Goal: Information Seeking & Learning: Learn about a topic

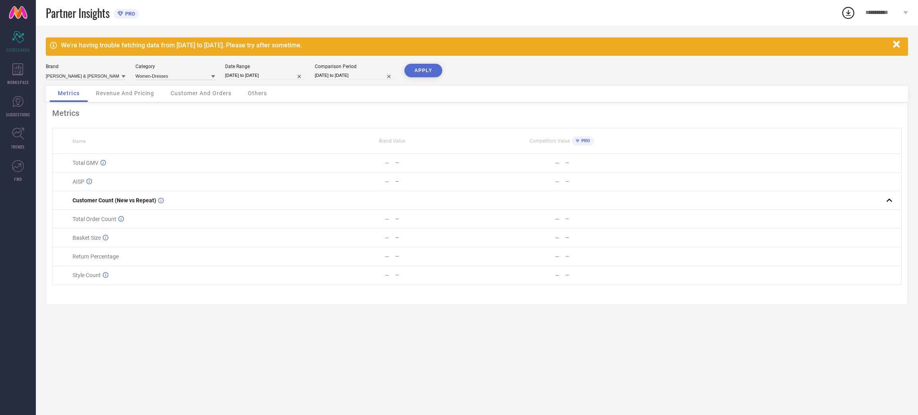
click at [180, 94] on span "Customer And Orders" at bounding box center [201, 93] width 61 height 6
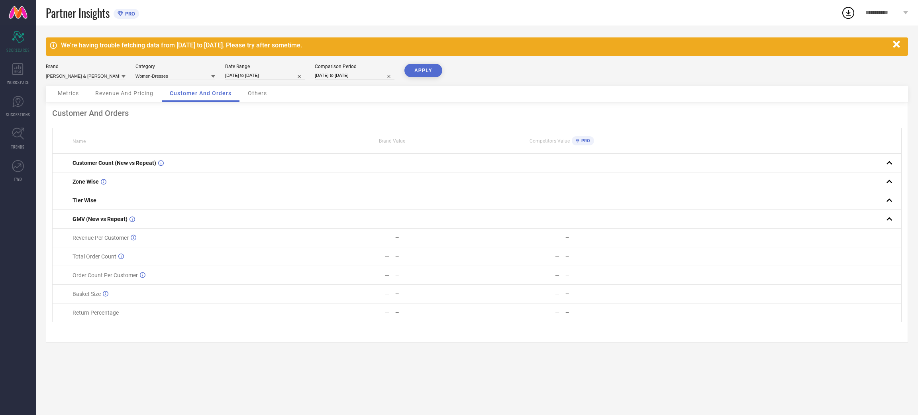
click at [124, 96] on span "Revenue And Pricing" at bounding box center [124, 93] width 58 height 6
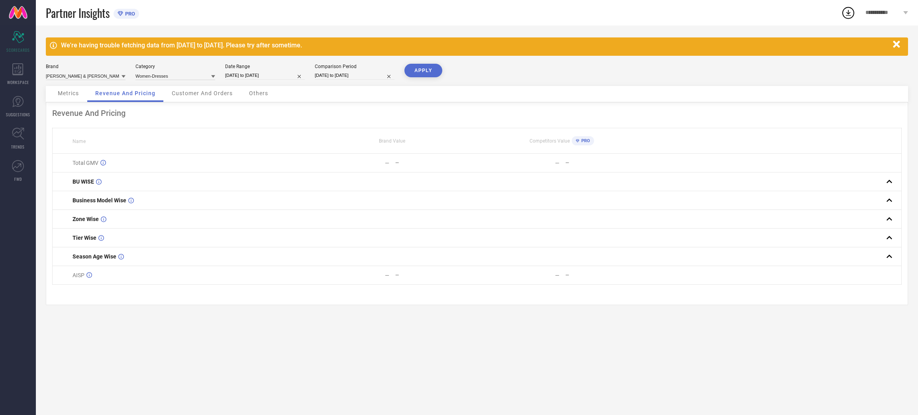
click at [73, 104] on div "Revenue And Pricing Name Brand Value Competitors Value PRO Total GMV — — — — BU…" at bounding box center [477, 203] width 863 height 203
click at [72, 95] on span "Metrics" at bounding box center [68, 93] width 21 height 6
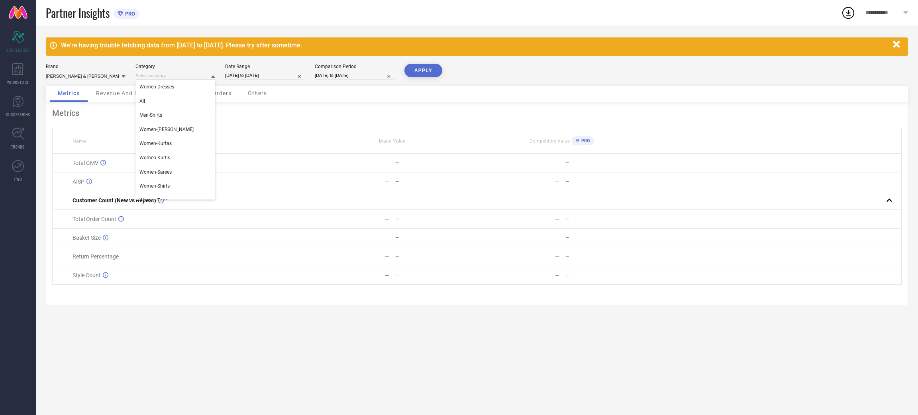
click at [165, 77] on input at bounding box center [176, 76] width 80 height 8
click at [169, 175] on span "Women-Sarees" at bounding box center [156, 172] width 32 height 6
click at [260, 71] on div "Date Range [DATE] to [DATE]" at bounding box center [265, 72] width 80 height 16
click at [259, 75] on input "[DATE] to [DATE]" at bounding box center [265, 75] width 80 height 8
select select "11"
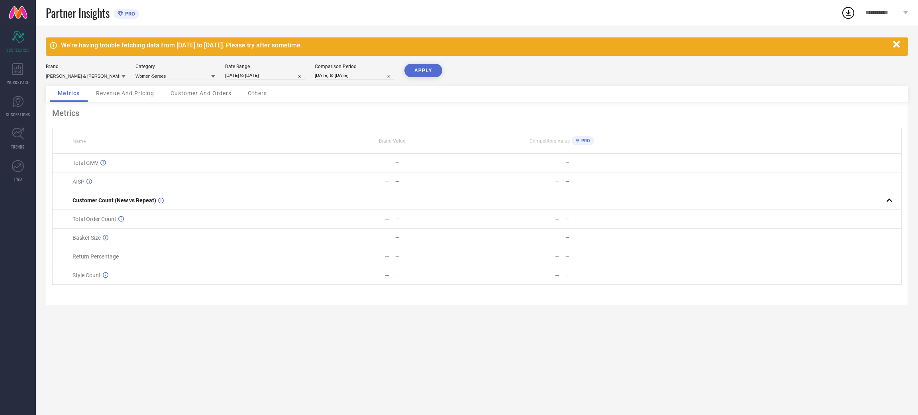
select select "2023"
select select "2024"
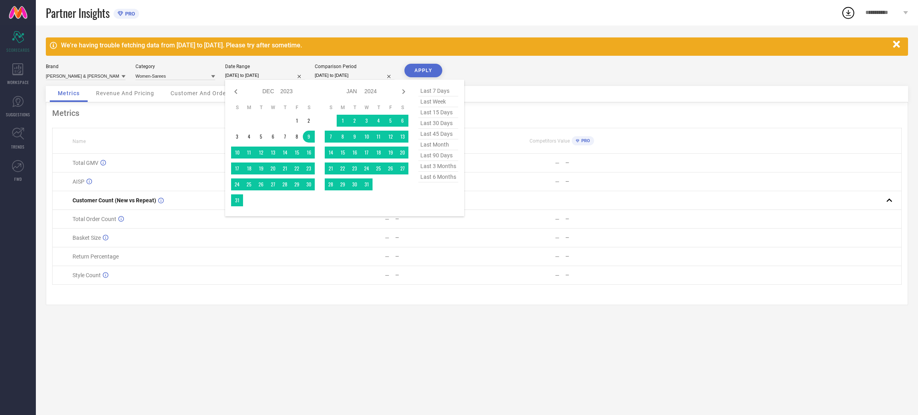
click at [441, 158] on span "last 90 days" at bounding box center [439, 155] width 40 height 11
type input "[DATE] to [DATE]"
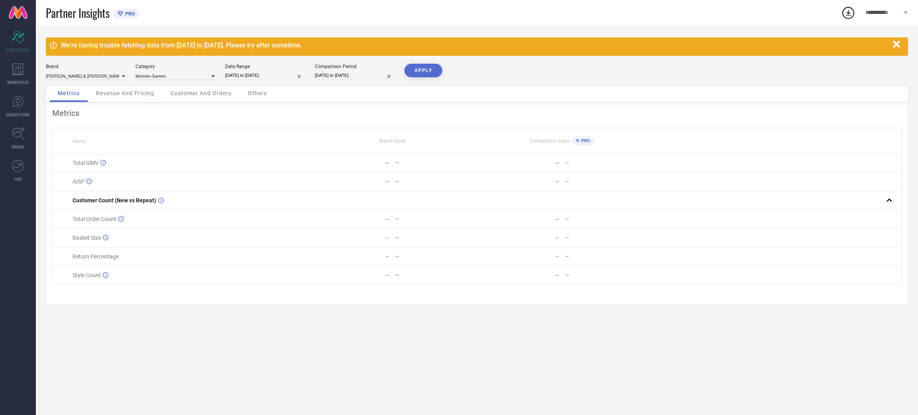
click at [419, 69] on button "APPLY" at bounding box center [424, 71] width 38 height 14
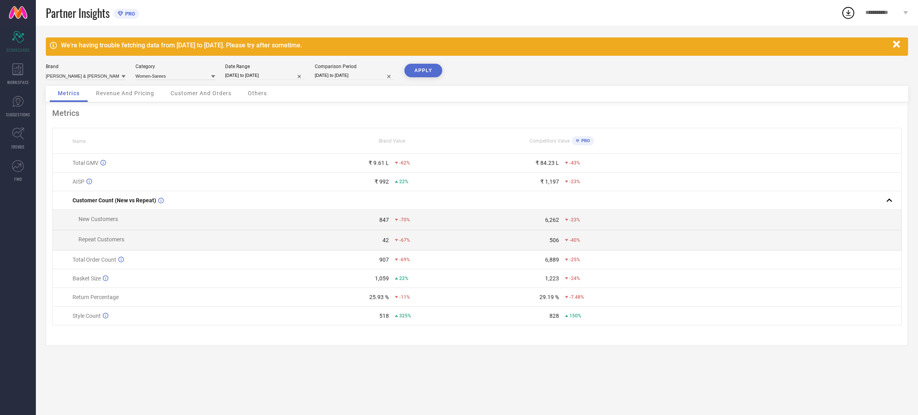
click at [124, 91] on span "Revenue And Pricing" at bounding box center [125, 93] width 58 height 6
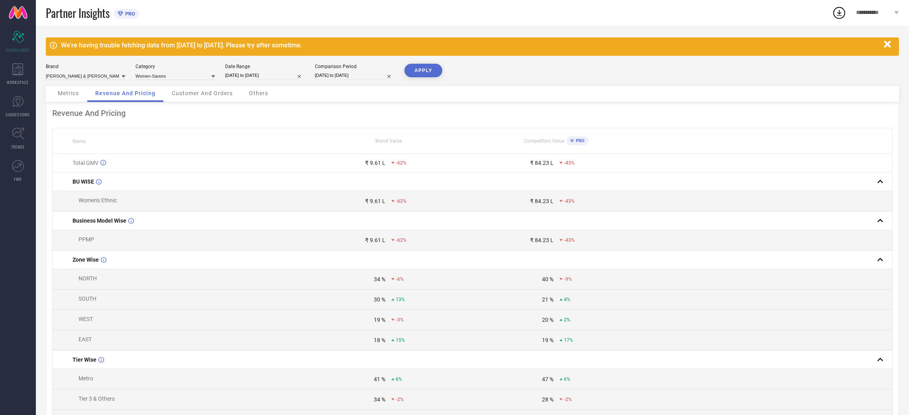
click at [245, 92] on div "Others" at bounding box center [258, 94] width 35 height 16
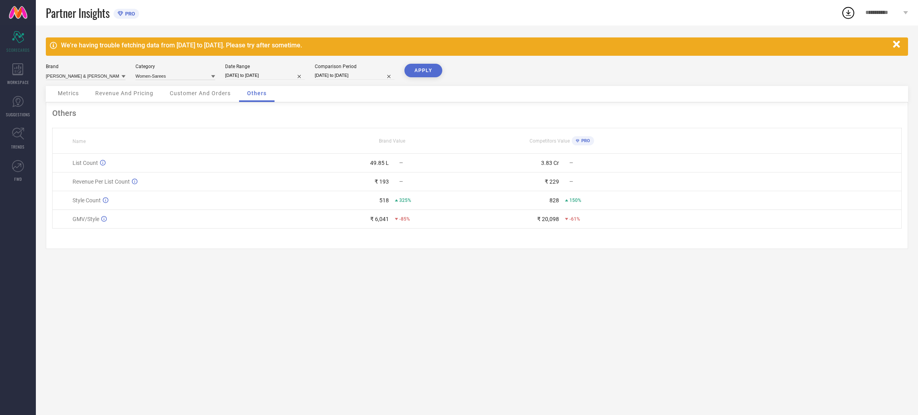
click at [198, 96] on span "Customer And Orders" at bounding box center [200, 93] width 61 height 6
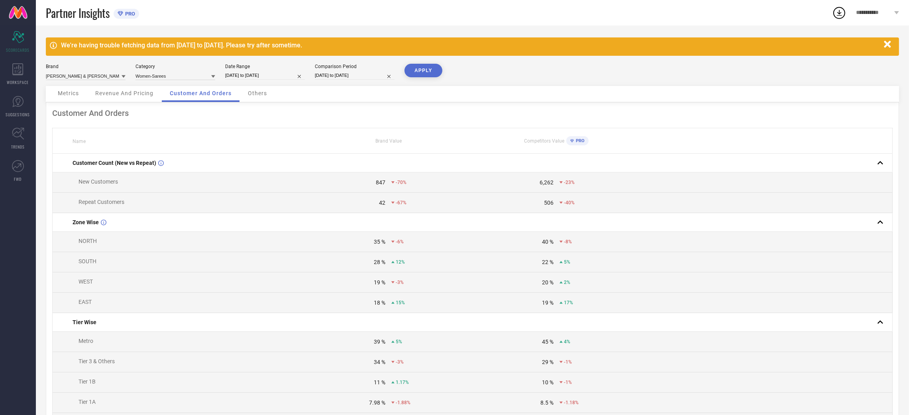
click at [140, 96] on span "Revenue And Pricing" at bounding box center [124, 93] width 58 height 6
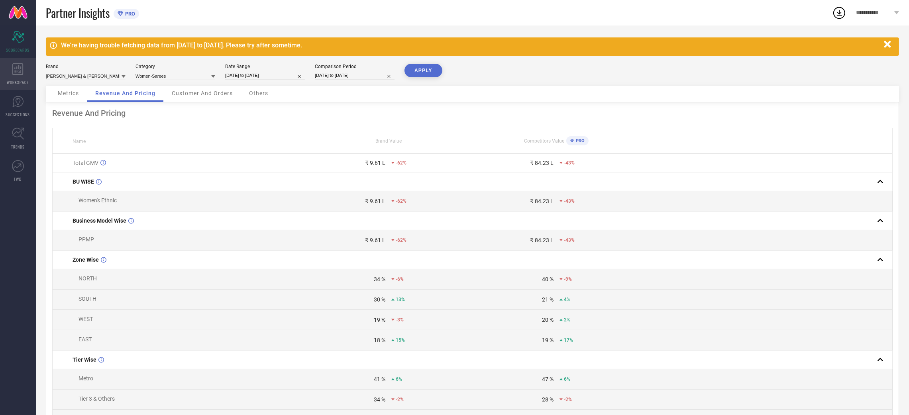
click at [14, 80] on span "WORKSPACE" at bounding box center [18, 82] width 22 height 6
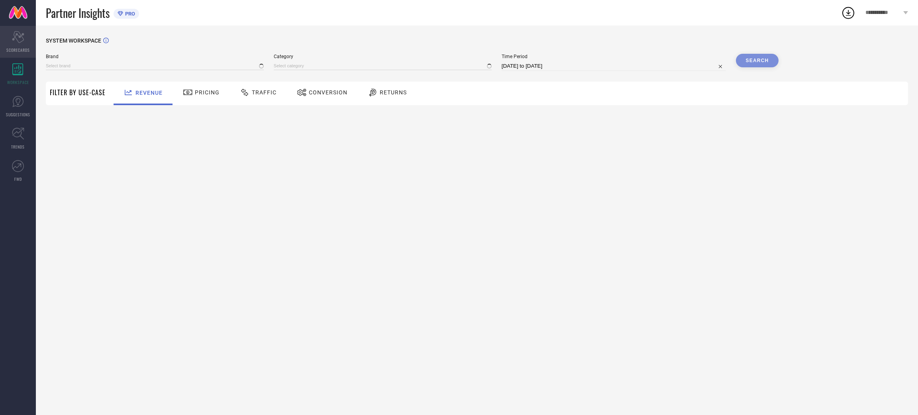
type input "[PERSON_NAME] & [PERSON_NAME]"
type input "All"
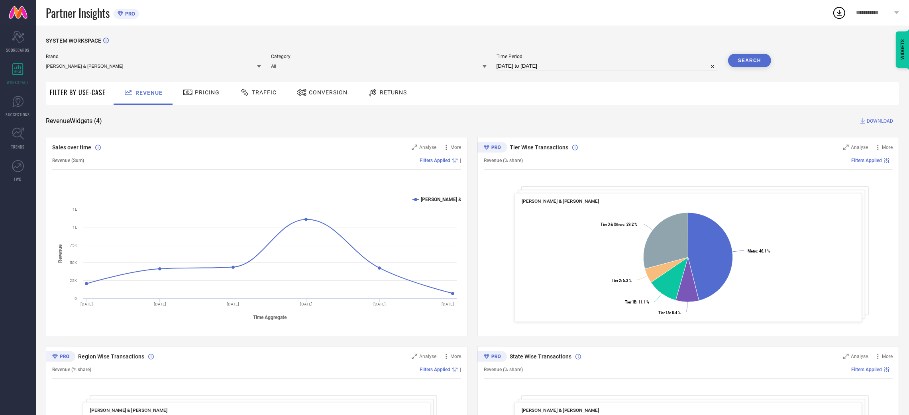
click at [271, 87] on div "Traffic" at bounding box center [258, 93] width 41 height 14
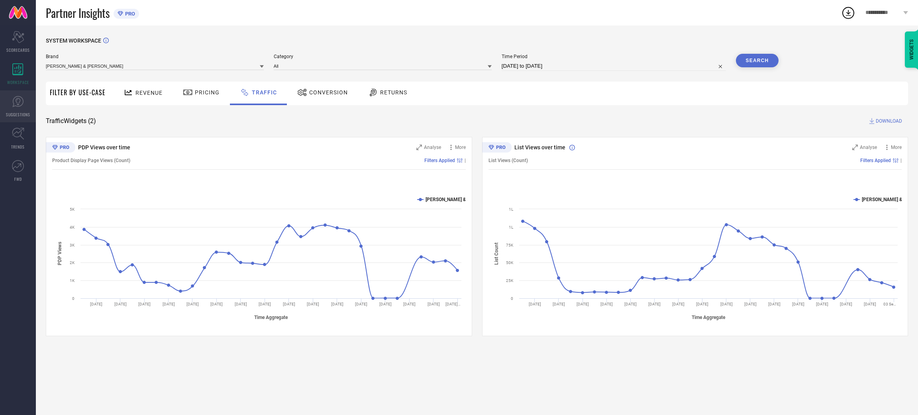
click at [28, 98] on link "SUGGESTIONS" at bounding box center [18, 106] width 36 height 32
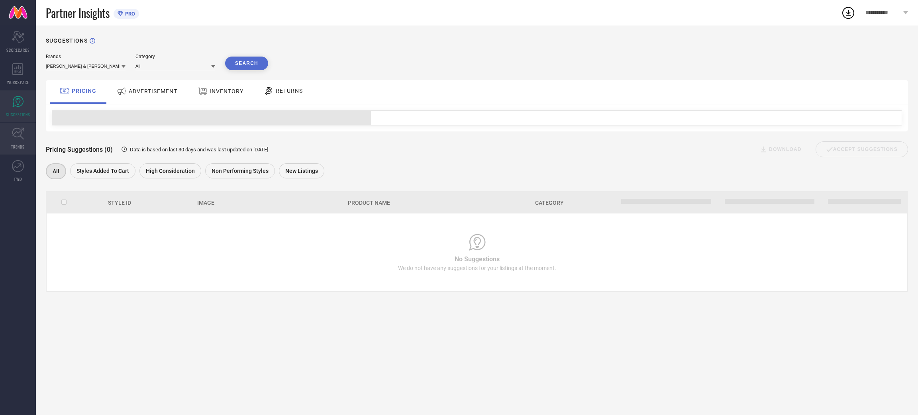
click at [28, 134] on link "TRENDS" at bounding box center [18, 139] width 36 height 32
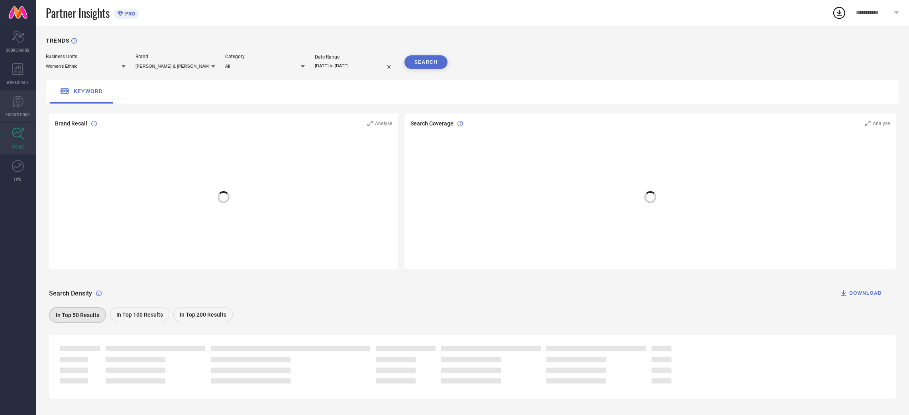
click at [20, 98] on icon at bounding box center [18, 102] width 12 height 12
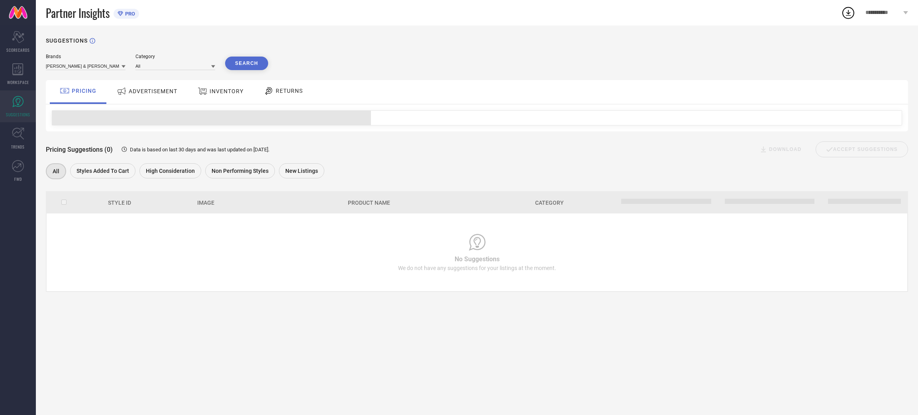
click at [140, 92] on span "ADVERTISEMENT" at bounding box center [153, 91] width 49 height 6
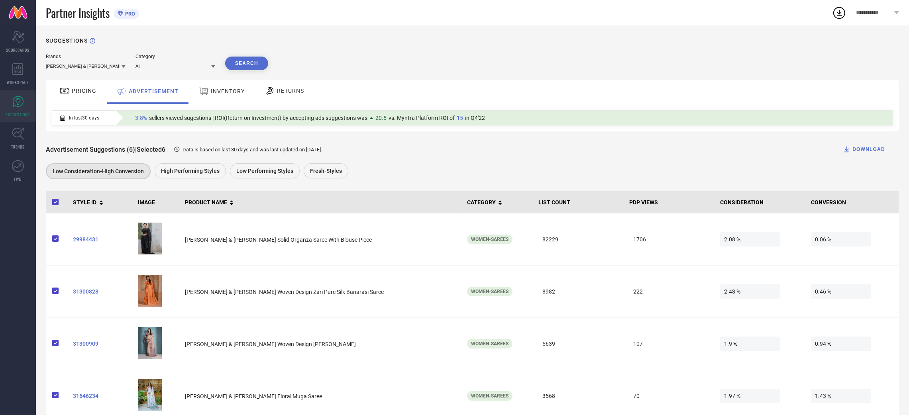
click at [84, 200] on th "STYLE ID" at bounding box center [102, 202] width 65 height 22
click at [99, 203] on div at bounding box center [100, 203] width 7 height 6
drag, startPoint x: 384, startPoint y: 134, endPoint x: 369, endPoint y: 136, distance: 14.8
click at [383, 134] on div "Advertisement Suggestions (6) | Selected 6 Data is based on last 30 days and wa…" at bounding box center [472, 157] width 853 height 50
click at [193, 97] on div "INVENTORY" at bounding box center [222, 92] width 66 height 24
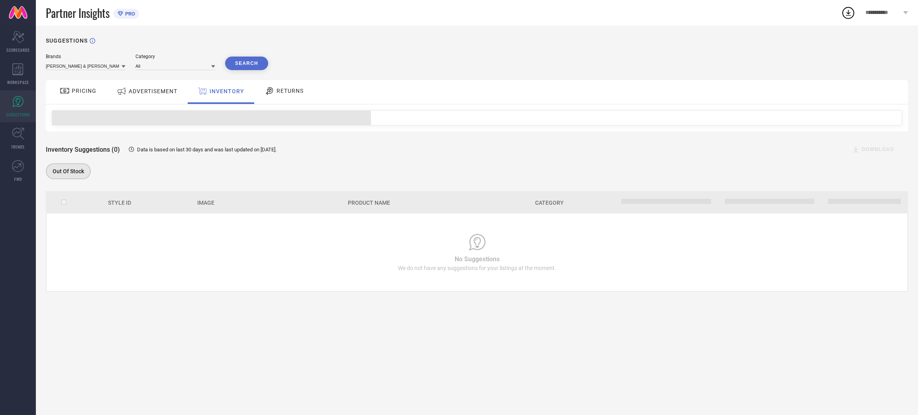
click at [145, 89] on span "ADVERTISEMENT" at bounding box center [153, 91] width 49 height 6
